Goal: Task Accomplishment & Management: Complete application form

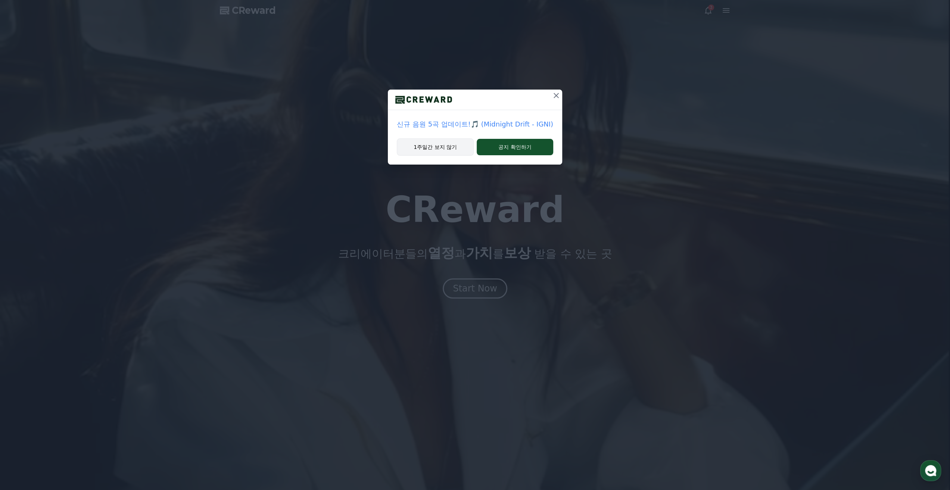
click at [459, 152] on button "1주일간 보지 않기" at bounding box center [435, 147] width 77 height 17
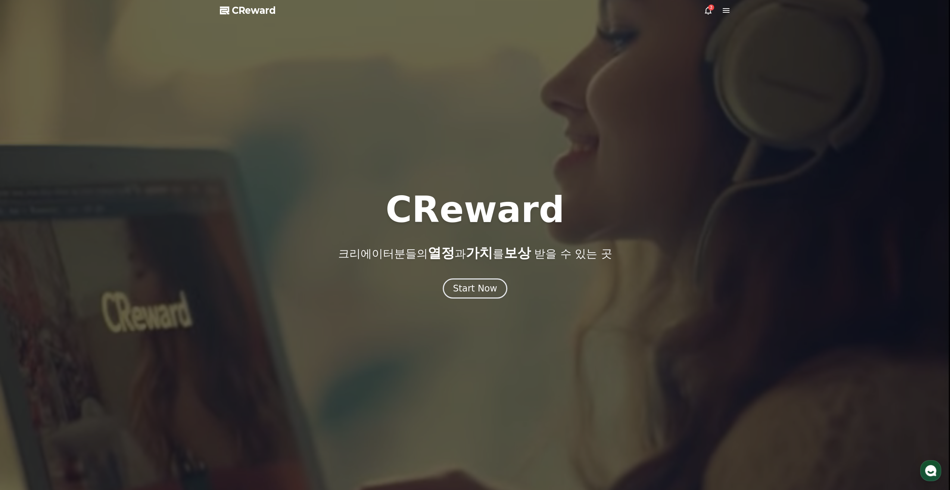
click at [725, 11] on icon at bounding box center [726, 10] width 7 height 4
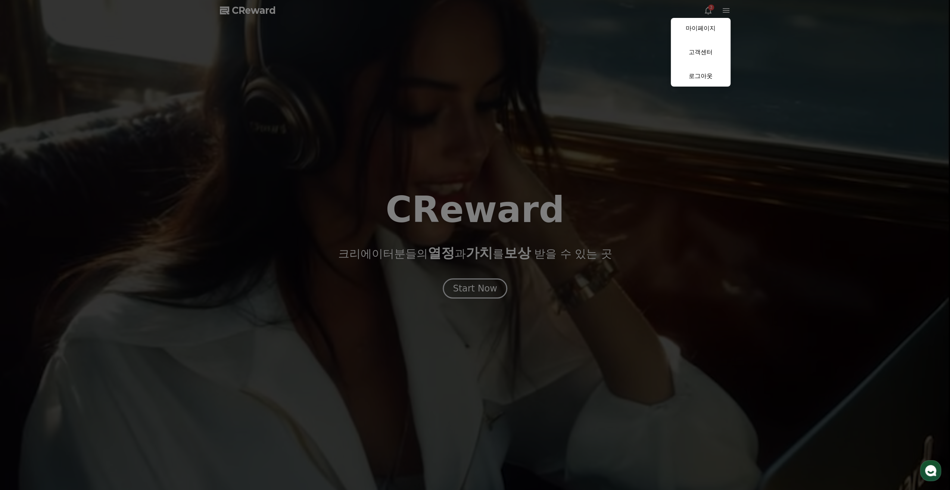
click at [609, 58] on button "close" at bounding box center [475, 245] width 950 height 490
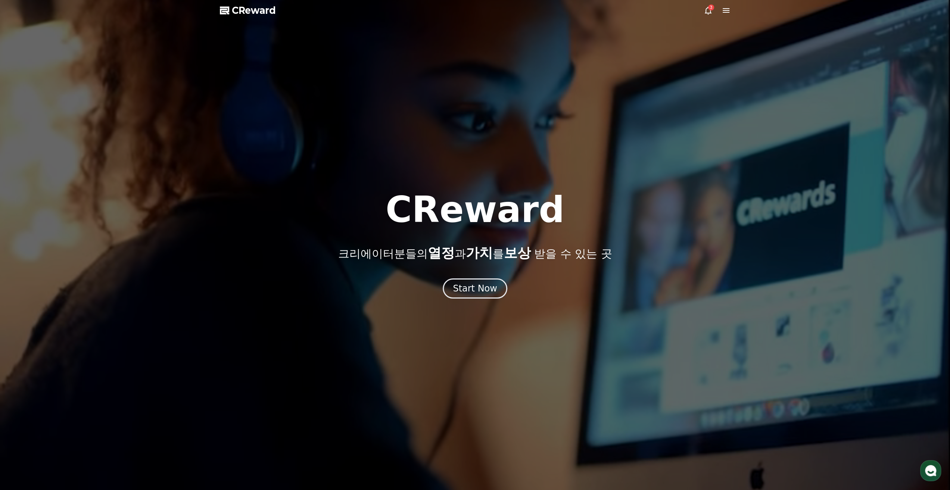
click at [490, 278] on div "CReward 크리에이터분들의 열정 과 가치 를 보상 받을 수 있는 곳 Start Now" at bounding box center [475, 245] width 950 height 107
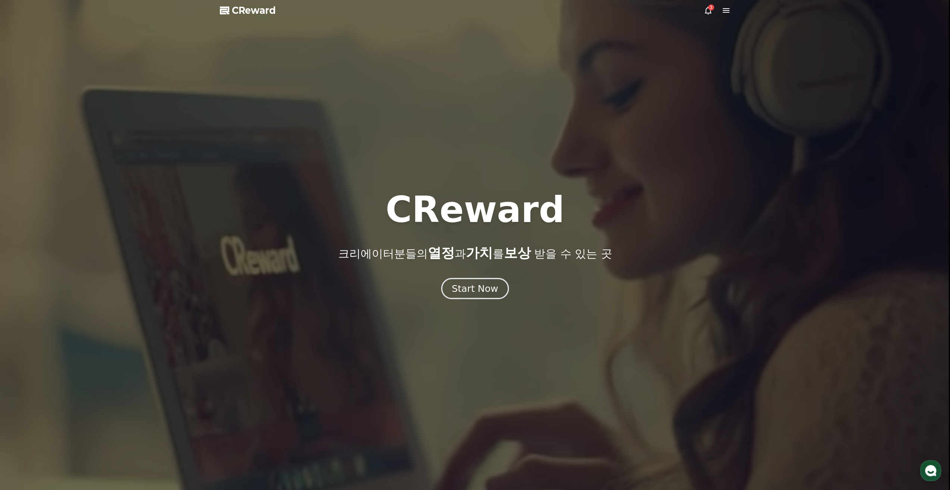
click at [486, 285] on div "Start Now" at bounding box center [475, 288] width 46 height 13
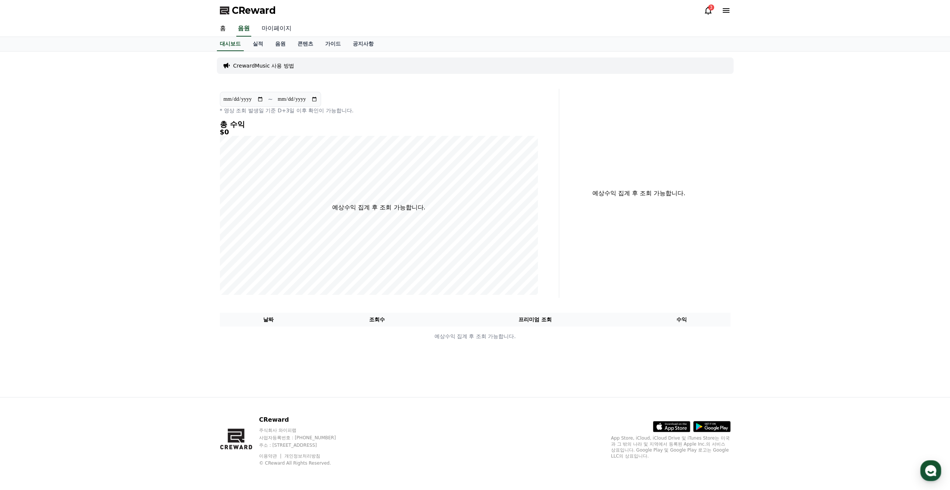
click at [269, 32] on link "마이페이지" at bounding box center [277, 29] width 42 height 16
select select "**********"
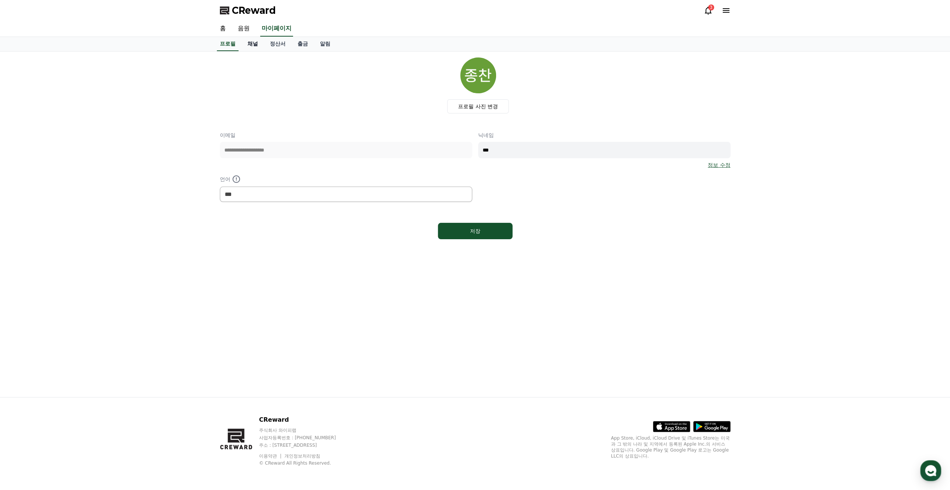
click at [254, 47] on link "채널" at bounding box center [253, 44] width 22 height 14
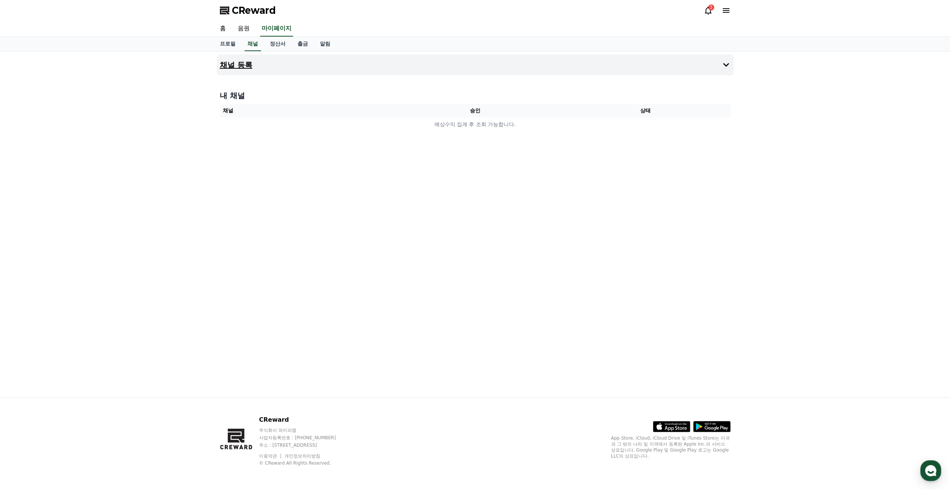
click at [283, 74] on button "채널 등록" at bounding box center [475, 65] width 517 height 21
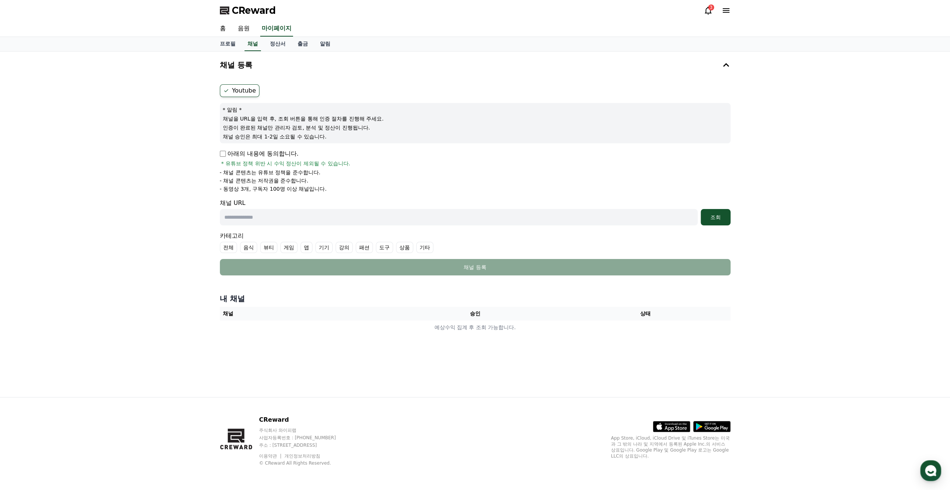
click at [249, 153] on p "아래의 내용에 동의합니다." at bounding box center [259, 153] width 79 height 9
click at [246, 156] on p "아래의 내용에 동의합니다." at bounding box center [259, 153] width 79 height 9
click at [245, 160] on span "* 유튜브 정책 위반 시 수익 정산이 제외될 수 있습니다." at bounding box center [285, 163] width 129 height 7
click at [226, 158] on p "아래의 내용에 동의합니다." at bounding box center [259, 153] width 79 height 9
click at [267, 212] on input "text" at bounding box center [459, 217] width 478 height 16
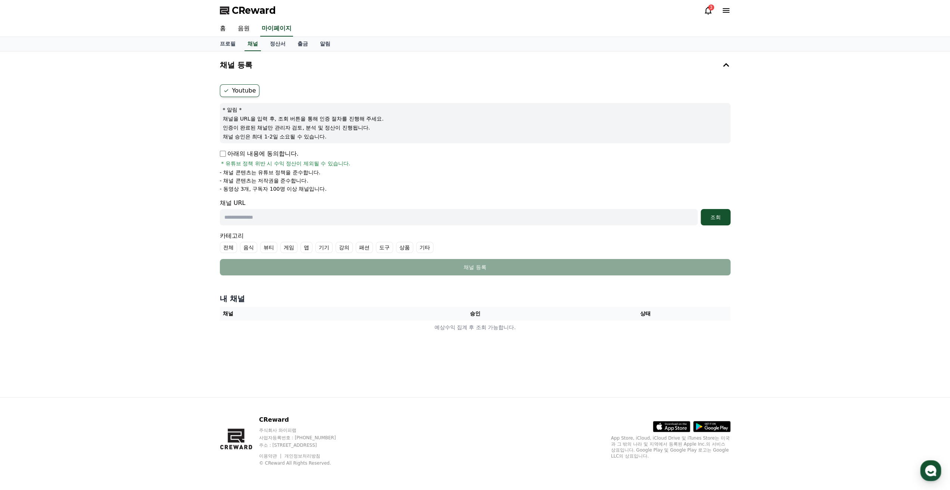
paste input "**********"
type input "**********"
click at [726, 216] on div "조회" at bounding box center [716, 217] width 24 height 7
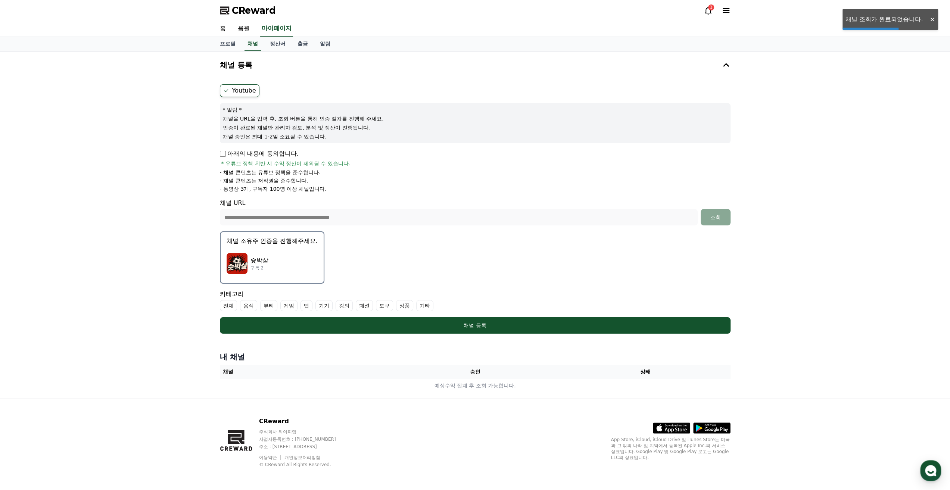
scroll to position [0, 0]
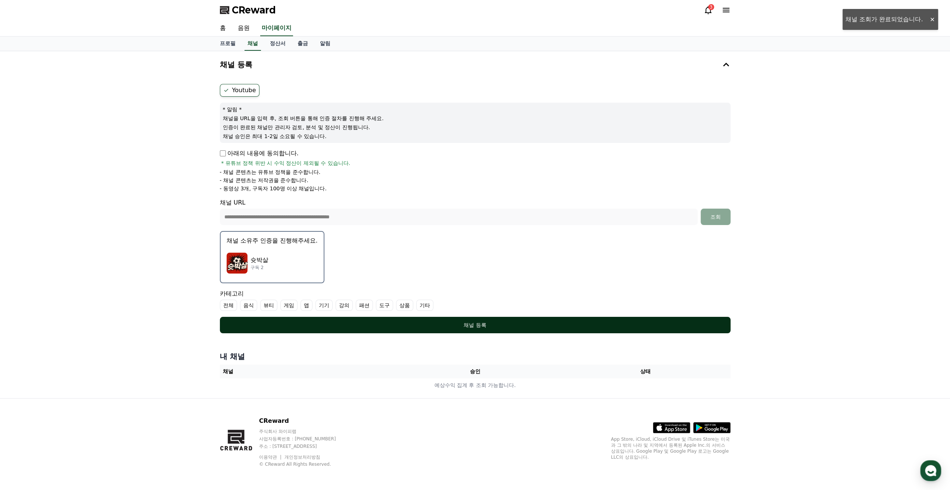
click at [453, 320] on button "채널 등록" at bounding box center [475, 325] width 511 height 16
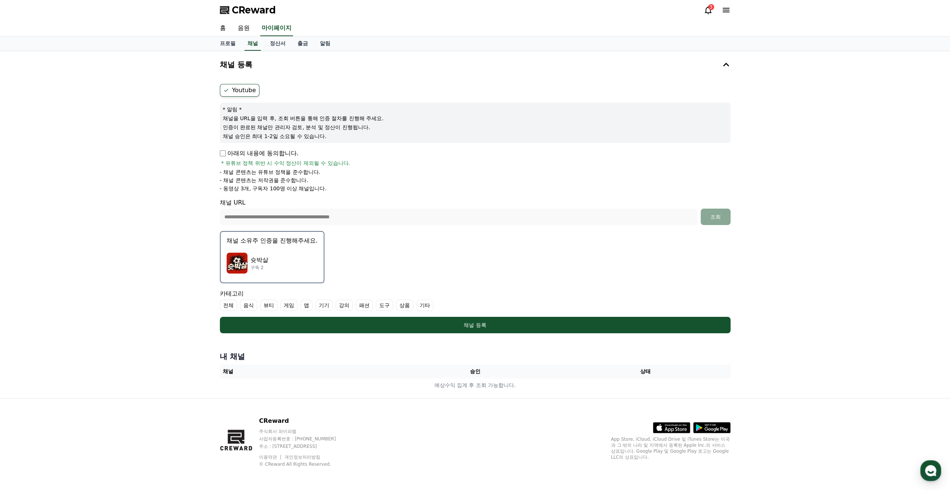
click at [229, 307] on label "전체" at bounding box center [228, 305] width 17 height 11
click at [228, 307] on icon at bounding box center [226, 305] width 6 height 6
click at [429, 302] on label "기타" at bounding box center [424, 305] width 17 height 11
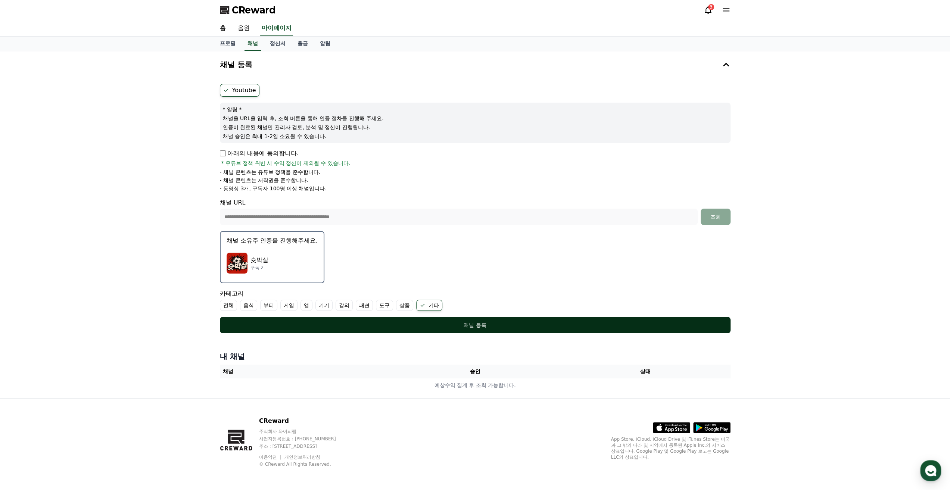
click at [424, 319] on button "채널 등록" at bounding box center [475, 325] width 511 height 16
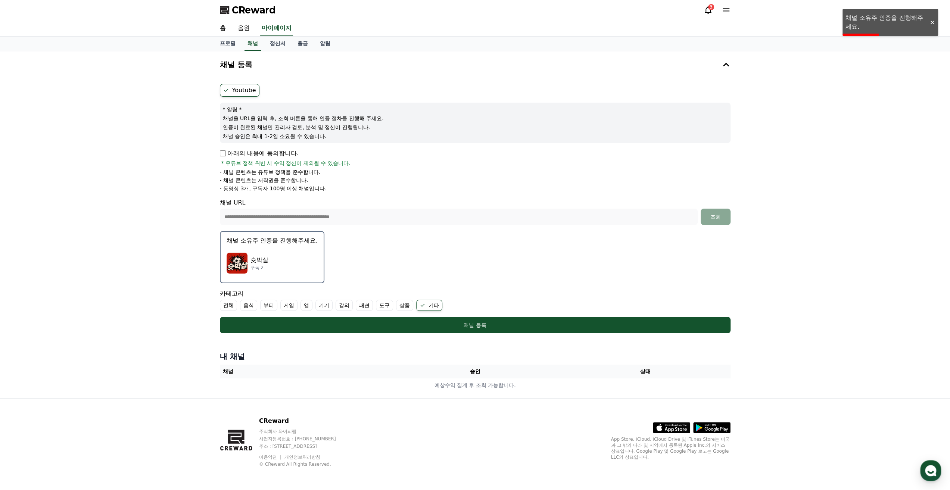
scroll to position [0, 0]
click at [266, 260] on p "슛박살" at bounding box center [260, 260] width 18 height 9
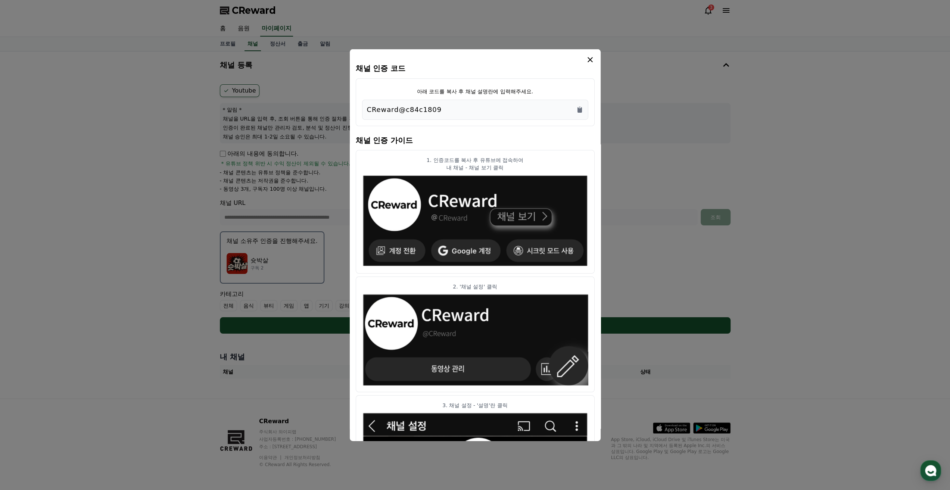
drag, startPoint x: 444, startPoint y: 111, endPoint x: 352, endPoint y: 111, distance: 91.9
click at [352, 111] on div "채널 인증 코드 아래 코드를 복사 후 채널 설명란에 입력해주세요. CReward@c84c1809 채널 인증 가이드 1. 인증코드를 복사 후 유…" at bounding box center [475, 245] width 251 height 392
copy p "CReward@c84c1809"
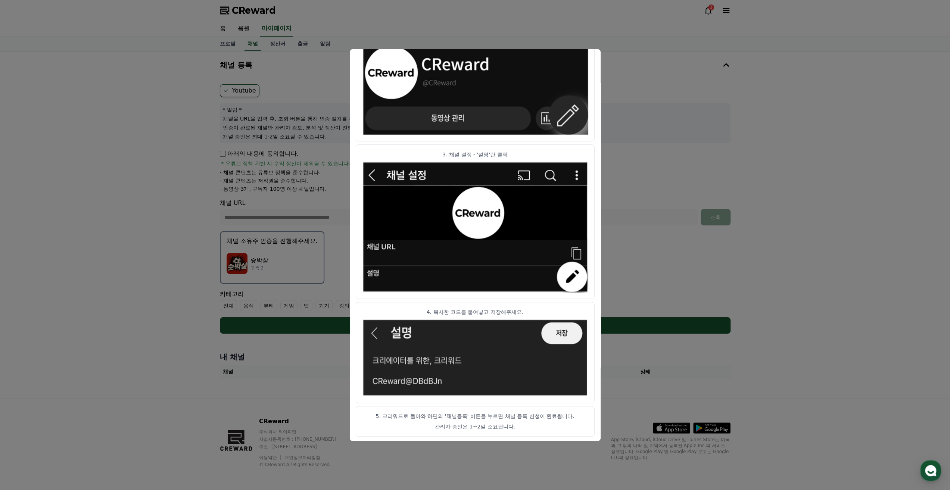
scroll to position [0, 0]
click at [592, 39] on button "close modal" at bounding box center [475, 245] width 950 height 490
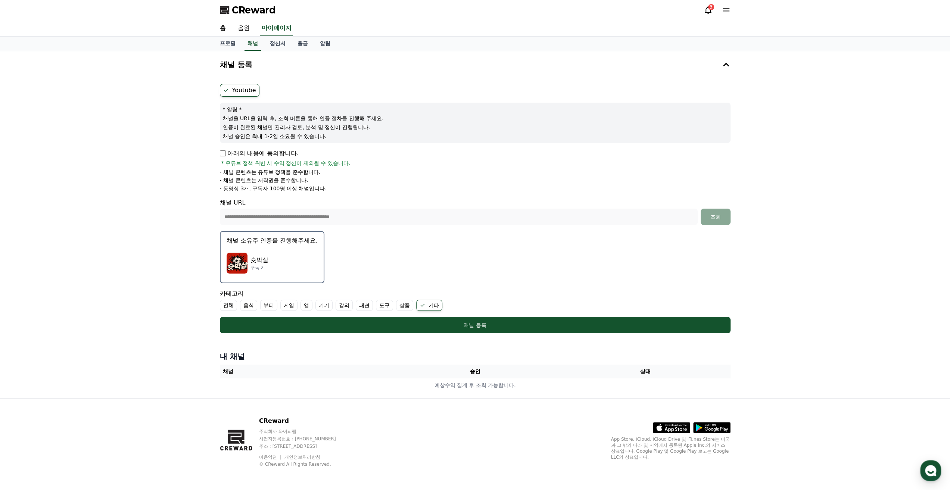
click at [285, 265] on div "슛박살 구독 2" at bounding box center [272, 263] width 91 height 30
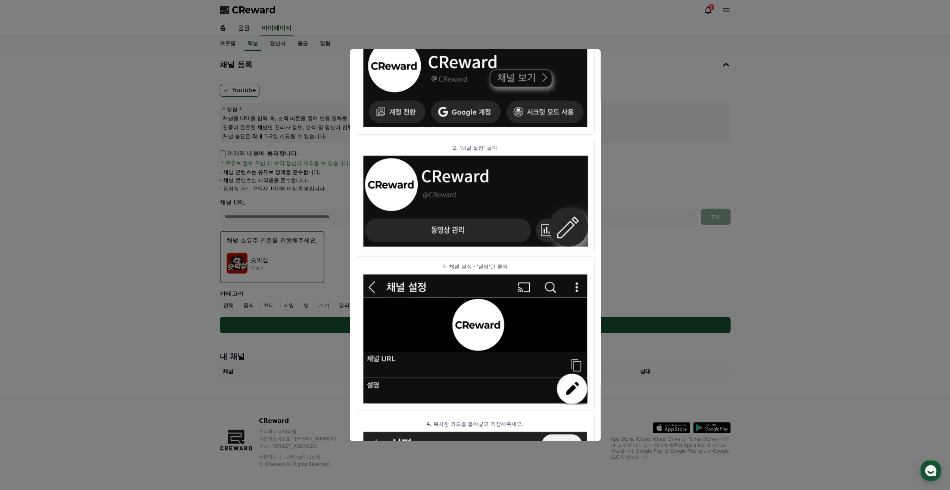
scroll to position [251, 0]
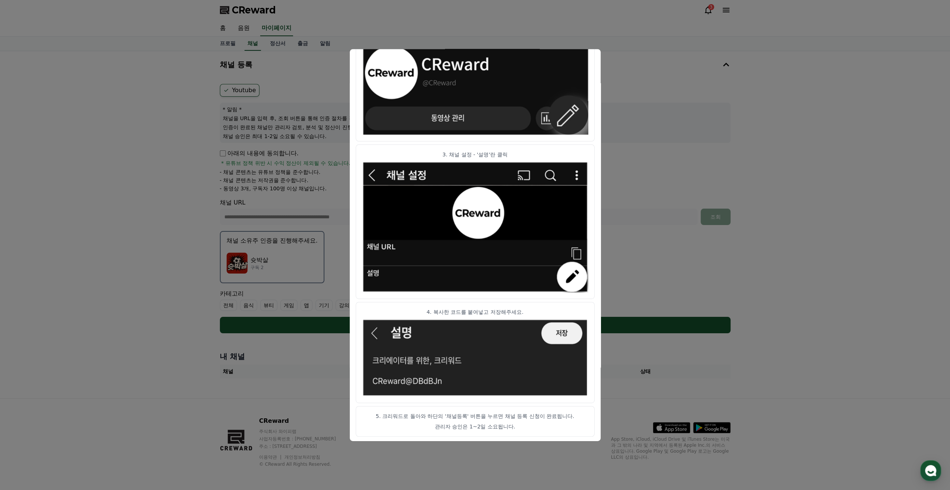
click at [616, 99] on button "close modal" at bounding box center [475, 245] width 950 height 490
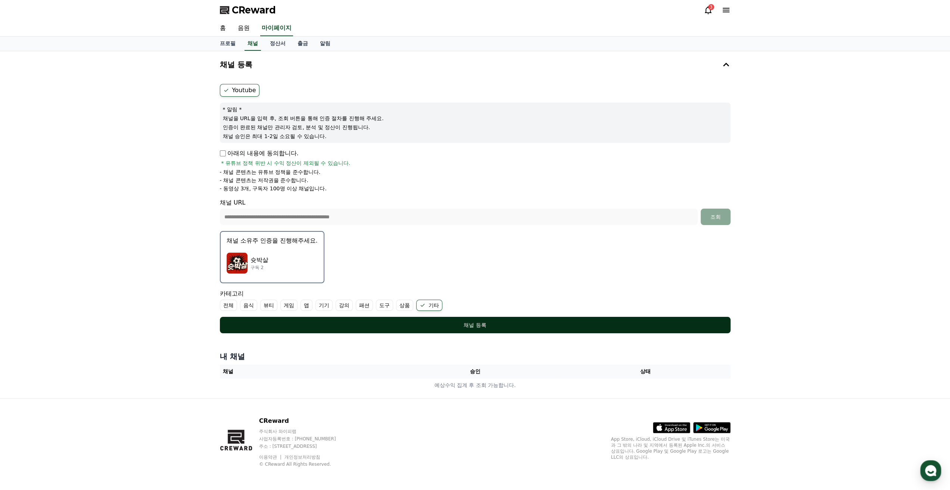
click at [450, 321] on div "채널 등록" at bounding box center [475, 324] width 481 height 7
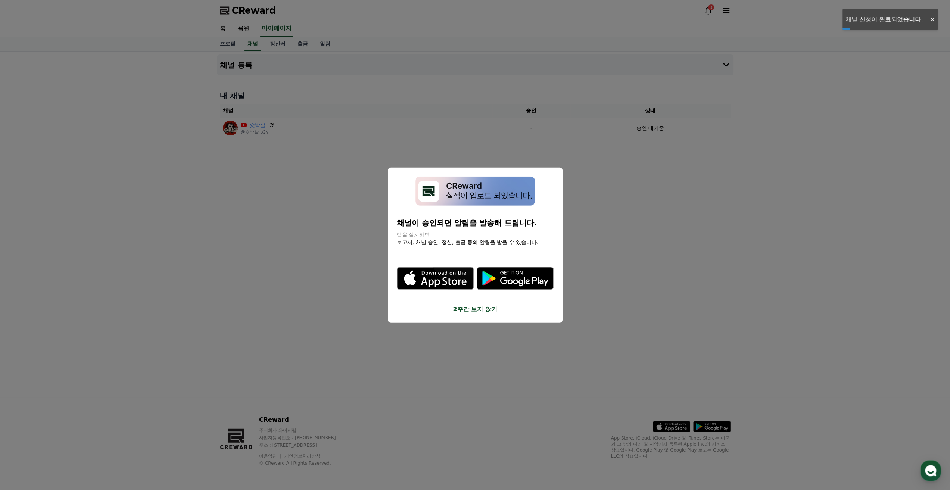
click at [604, 180] on button "close modal" at bounding box center [475, 245] width 950 height 490
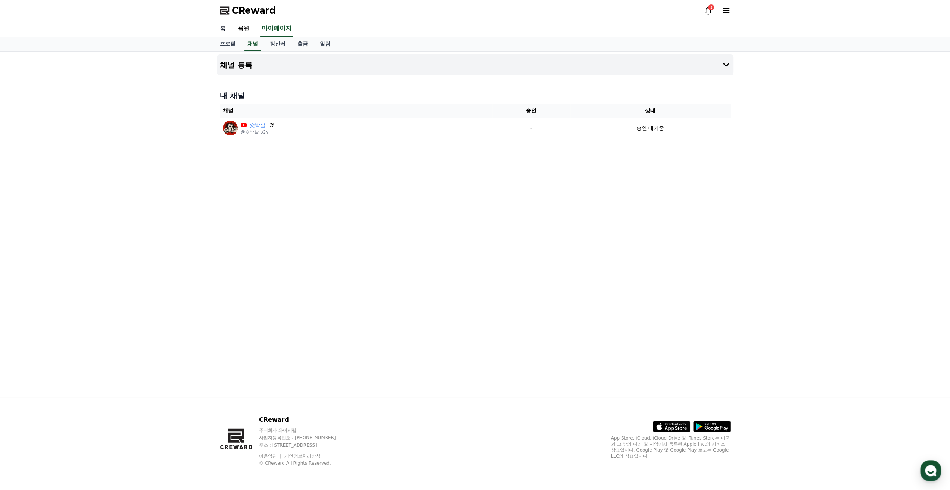
click at [221, 25] on link "홈" at bounding box center [223, 29] width 18 height 16
